Goal: Book appointment/travel/reservation

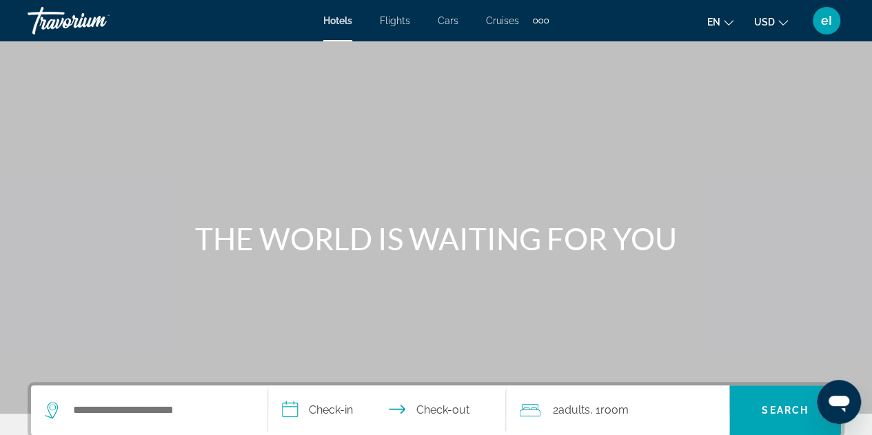
click at [539, 19] on div "Extra navigation items" at bounding box center [540, 21] width 5 height 5
click at [517, 43] on span "Activities" at bounding box center [518, 46] width 40 height 11
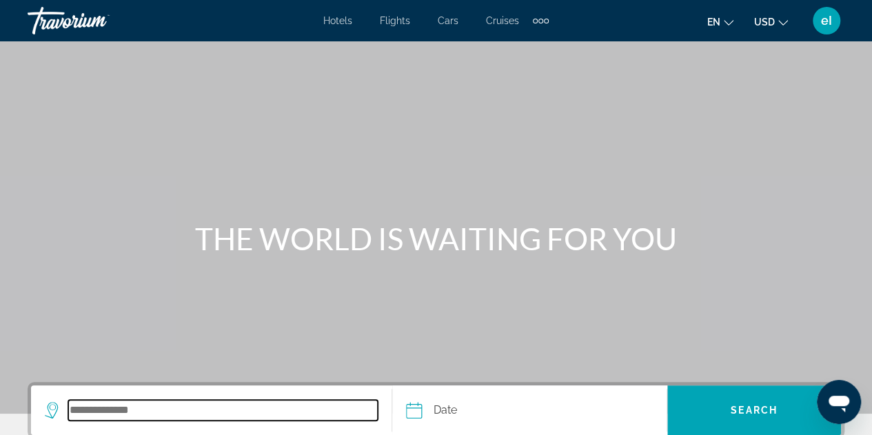
click at [95, 412] on input "Search destination" at bounding box center [223, 410] width 310 height 21
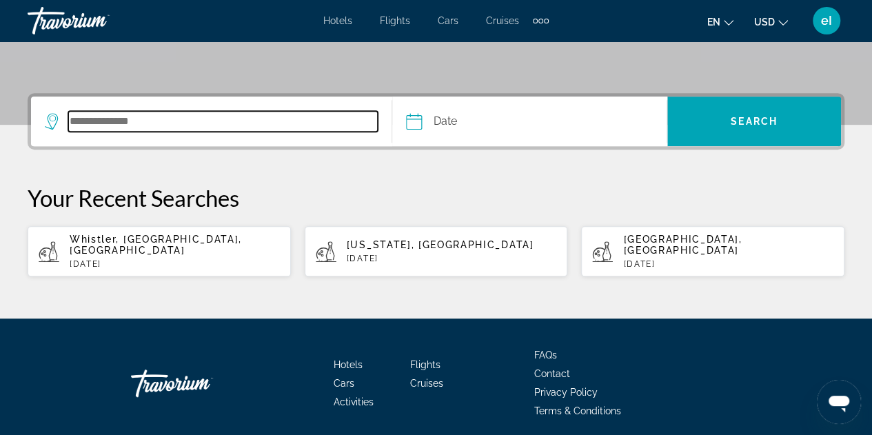
scroll to position [329, 0]
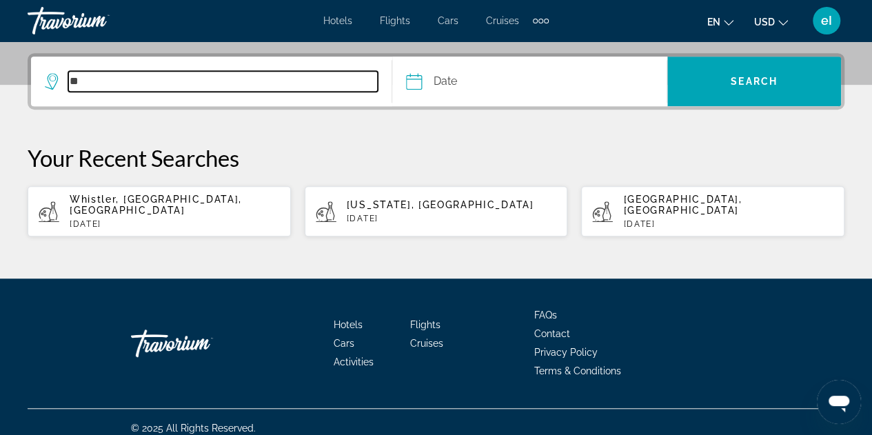
type input "*"
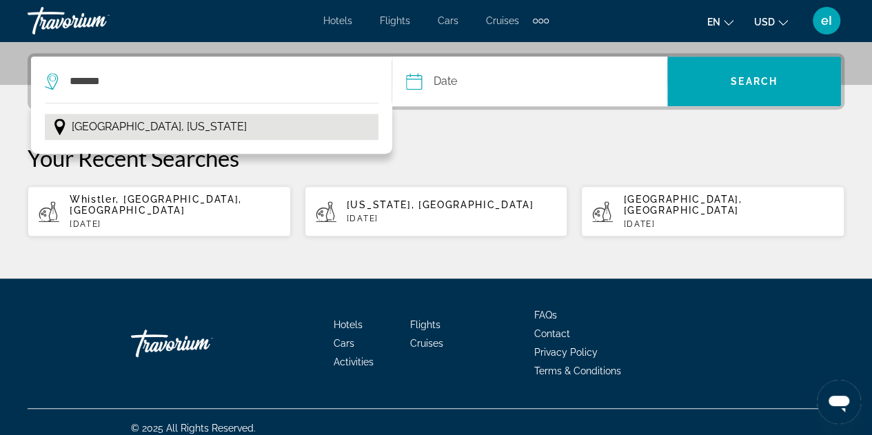
click at [120, 123] on span "[GEOGRAPHIC_DATA], [US_STATE]" at bounding box center [159, 126] width 175 height 19
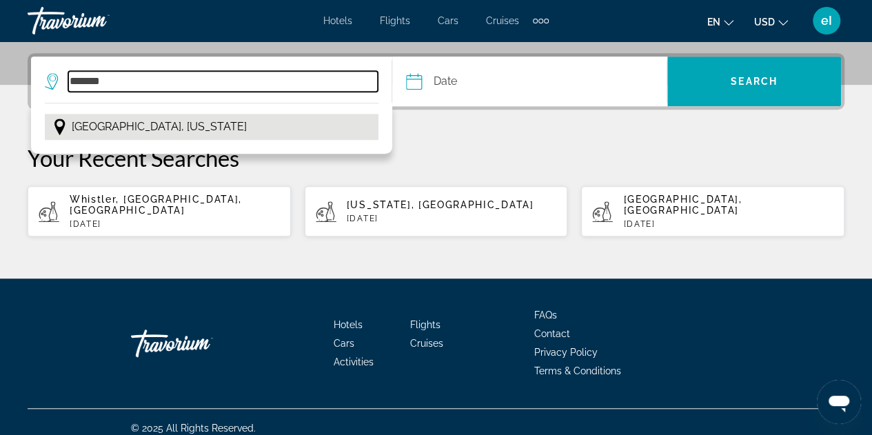
type input "**********"
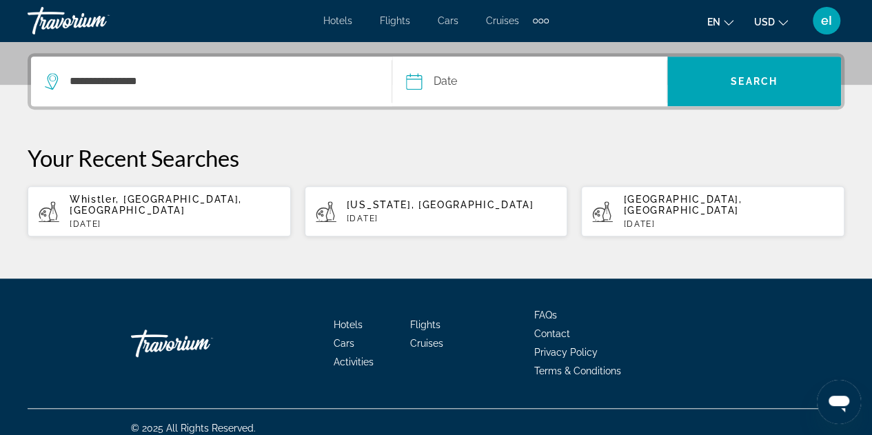
click at [438, 78] on input "Date" at bounding box center [471, 84] width 136 height 54
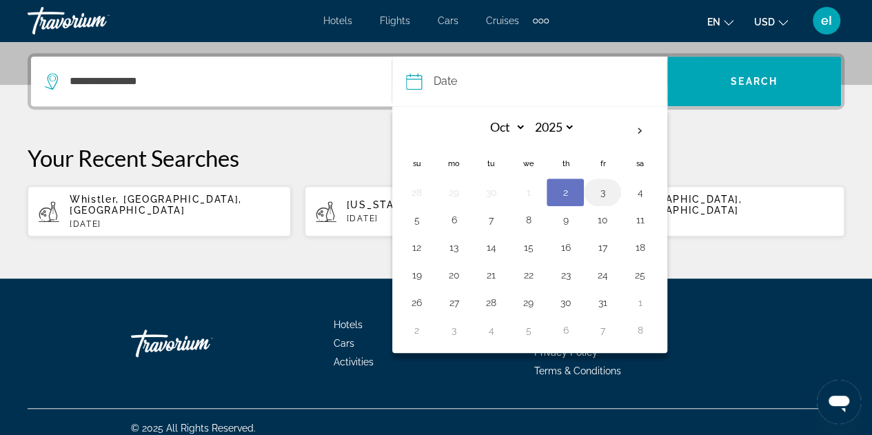
click at [603, 196] on button "3" at bounding box center [602, 192] width 22 height 19
type input "**********"
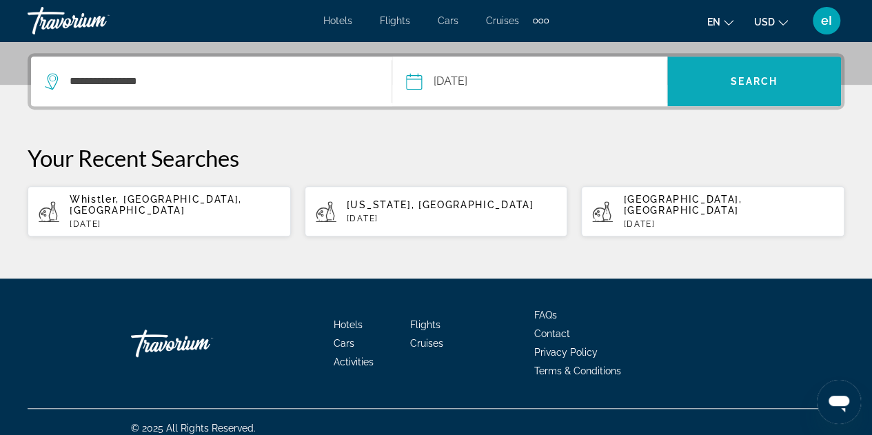
click at [775, 77] on span "Search" at bounding box center [754, 81] width 47 height 11
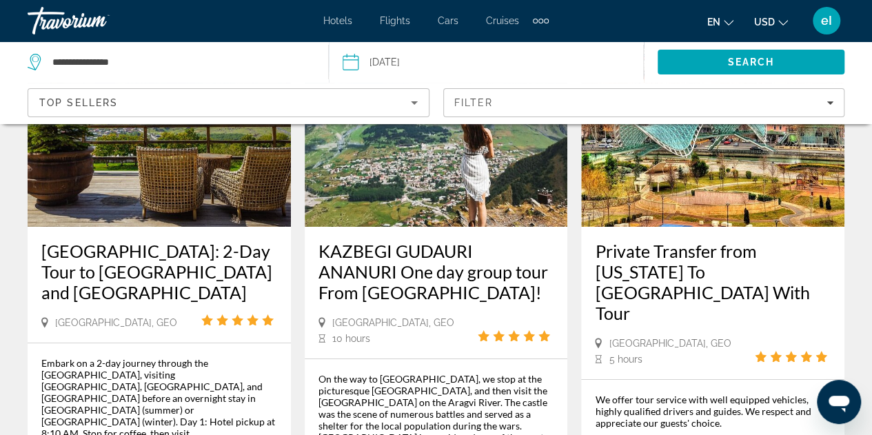
scroll to position [2551, 0]
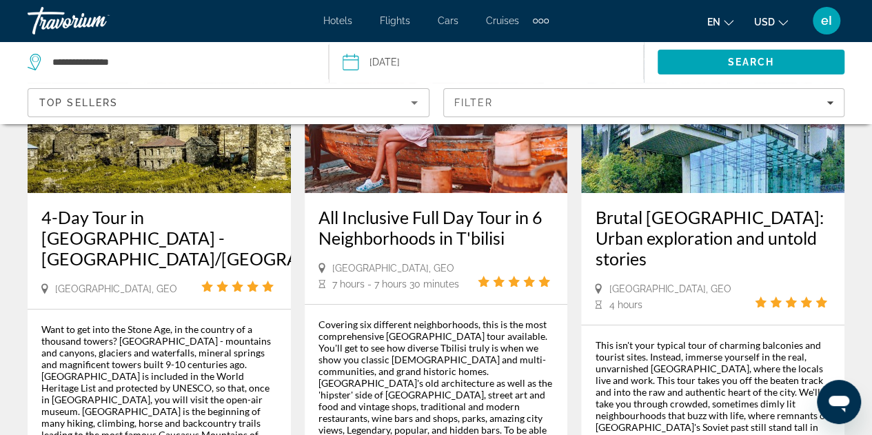
scroll to position [2544, 0]
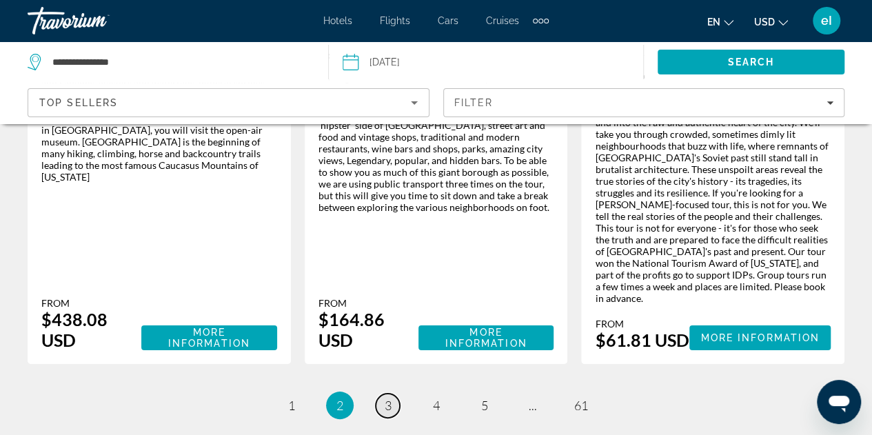
click at [386, 398] on span "3" at bounding box center [388, 405] width 7 height 15
